Goal: Use online tool/utility: Use online tool/utility

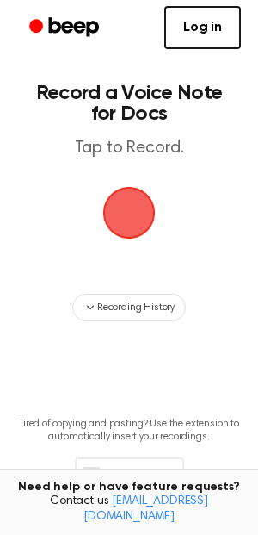
click at [128, 224] on span "button" at bounding box center [129, 213] width 89 height 89
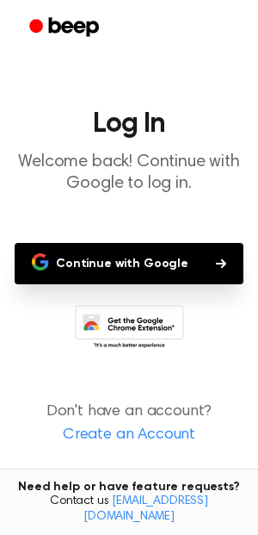
click at [137, 262] on button "Continue with Google" at bounding box center [129, 263] width 229 height 41
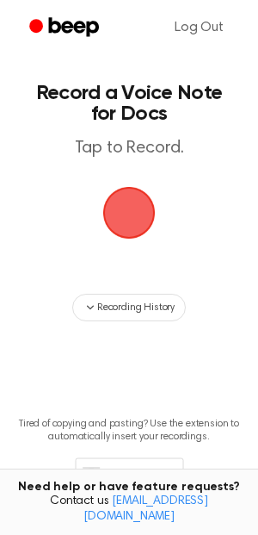
click at [135, 203] on span "button" at bounding box center [129, 212] width 69 height 69
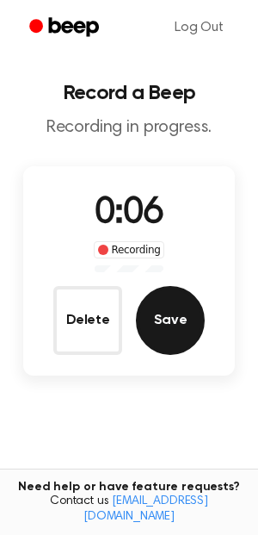
click at [172, 323] on button "Save" at bounding box center [170, 320] width 69 height 69
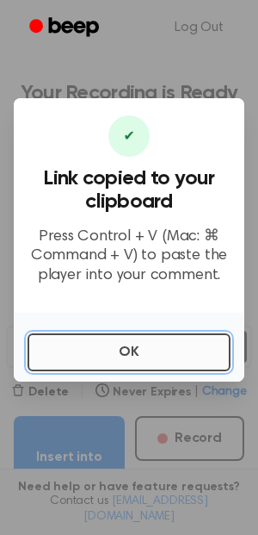
click at [143, 350] on button "OK" at bounding box center [129, 352] width 203 height 38
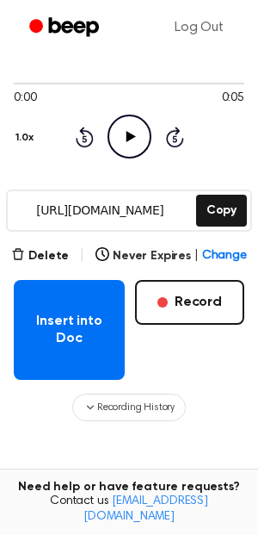
scroll to position [138, 0]
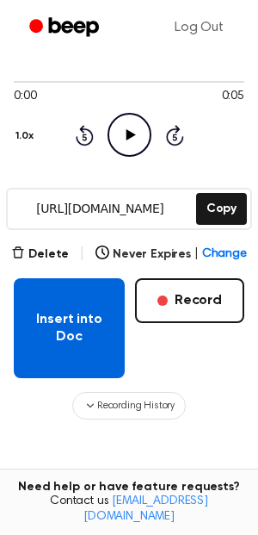
click at [90, 321] on button "Insert into Doc" at bounding box center [69, 328] width 111 height 100
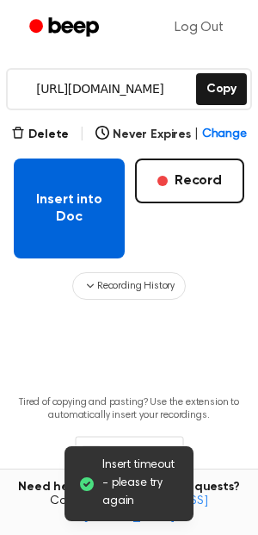
scroll to position [191, 0]
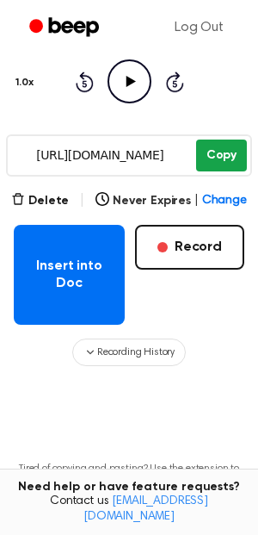
click at [227, 152] on button "Copy" at bounding box center [221, 155] width 51 height 32
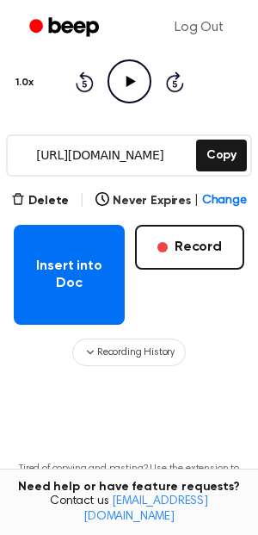
scroll to position [0, 0]
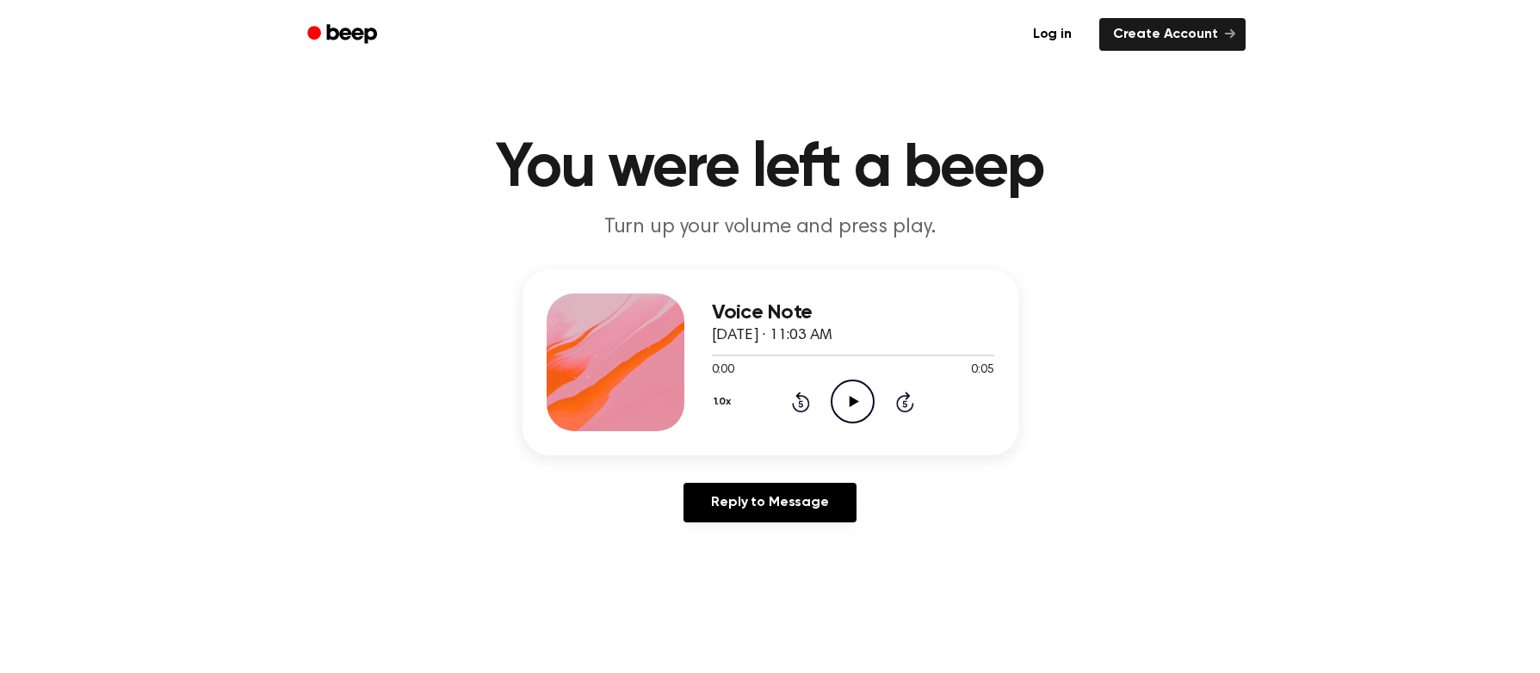
click at [852, 399] on icon at bounding box center [854, 401] width 9 height 11
click at [847, 400] on icon "Play Audio" at bounding box center [853, 402] width 44 height 44
click at [852, 403] on icon "Pause Audio" at bounding box center [853, 402] width 44 height 44
